Goal: Download file/media

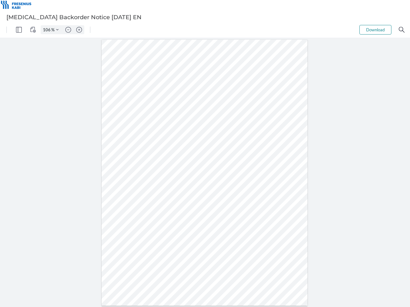
click at [19, 30] on img "Panel" at bounding box center [19, 30] width 6 height 6
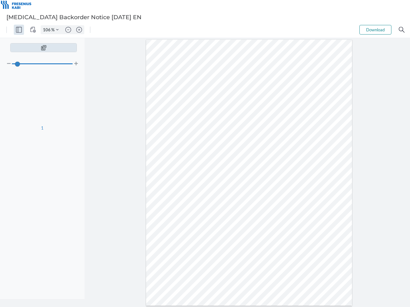
click at [33, 30] on img "View Controls" at bounding box center [33, 30] width 6 height 6
click at [48, 30] on input "106" at bounding box center [46, 30] width 10 height 6
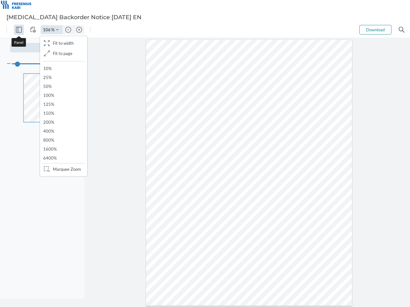
click at [57, 30] on img "Zoom Controls" at bounding box center [57, 29] width 3 height 3
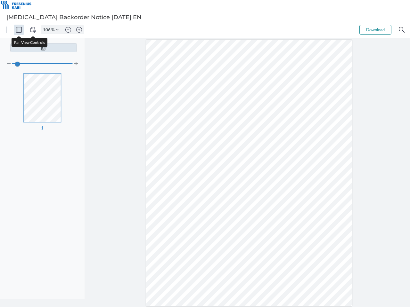
click at [68, 30] on img "Zoom out" at bounding box center [68, 30] width 6 height 6
click at [79, 30] on img "Zoom in" at bounding box center [79, 30] width 6 height 6
type input "106"
click at [375, 30] on button "Download" at bounding box center [375, 30] width 32 height 10
click at [401, 30] on img "Search" at bounding box center [401, 30] width 6 height 6
